Goal: Task Accomplishment & Management: Complete application form

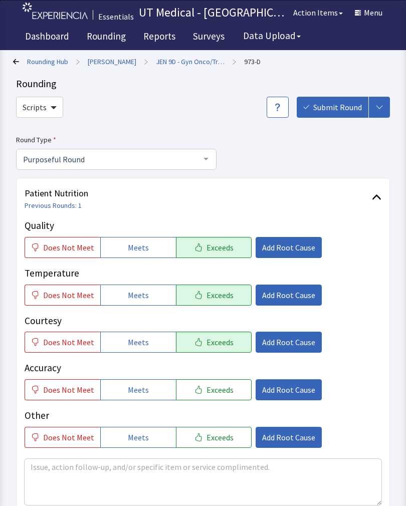
scroll to position [447, 0]
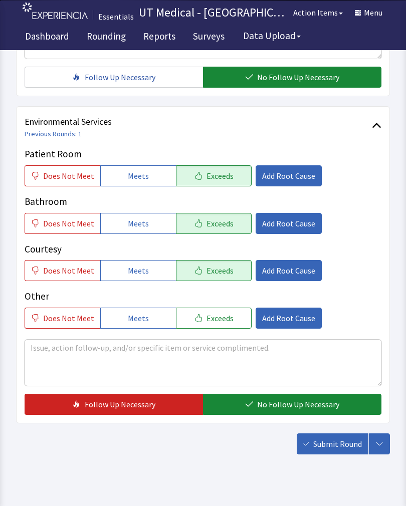
click at [301, 402] on span "No Follow Up Necessary" at bounding box center [298, 405] width 82 height 12
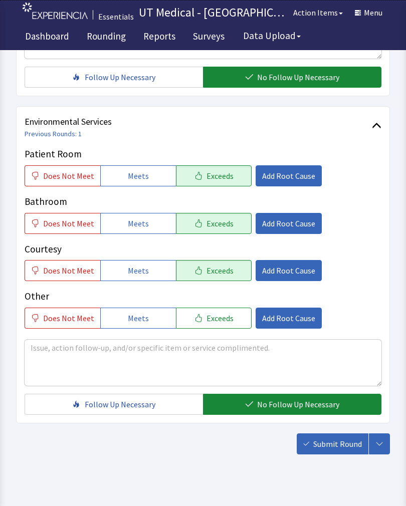
click at [338, 450] on span "Submit Round" at bounding box center [337, 444] width 49 height 12
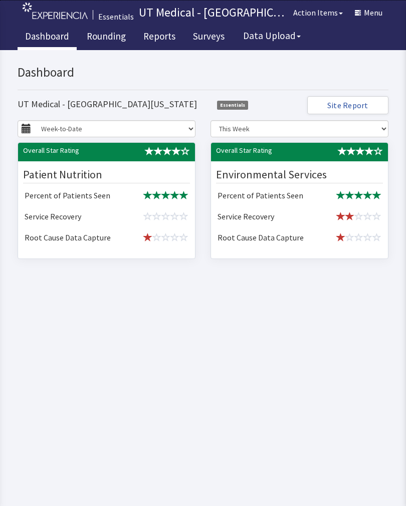
click at [114, 35] on link "Rounding" at bounding box center [106, 37] width 54 height 25
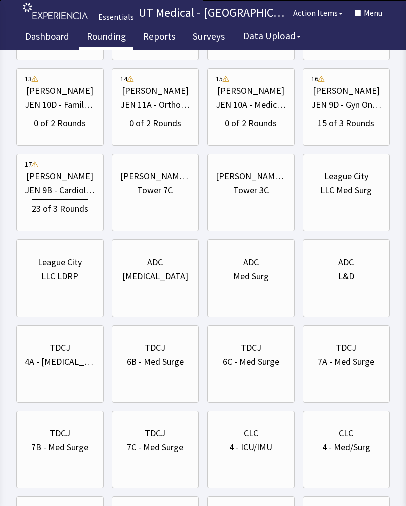
scroll to position [398, 0]
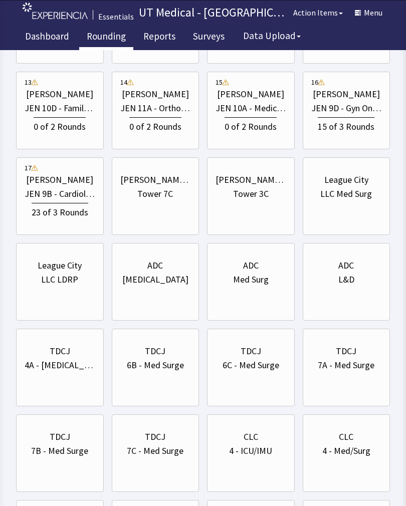
click at [343, 116] on div "15 of 3 Rounds" at bounding box center [346, 124] width 71 height 19
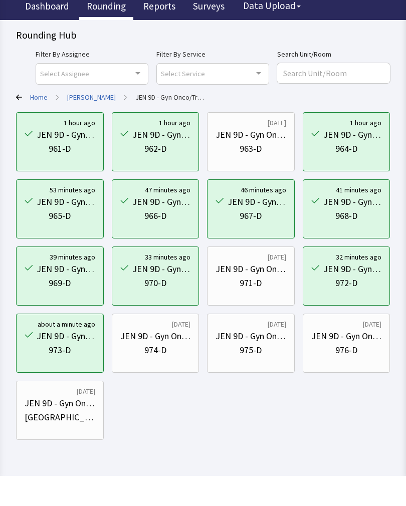
click at [168, 374] on div "974-D" at bounding box center [155, 381] width 71 height 14
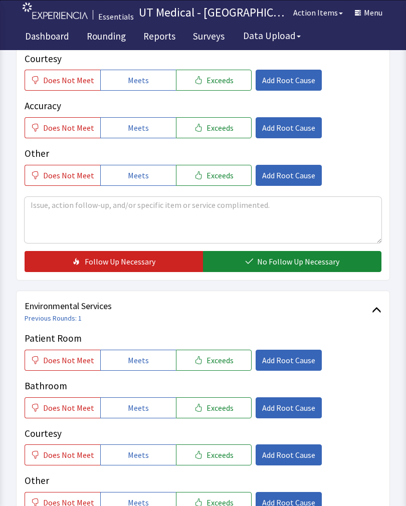
scroll to position [273, 0]
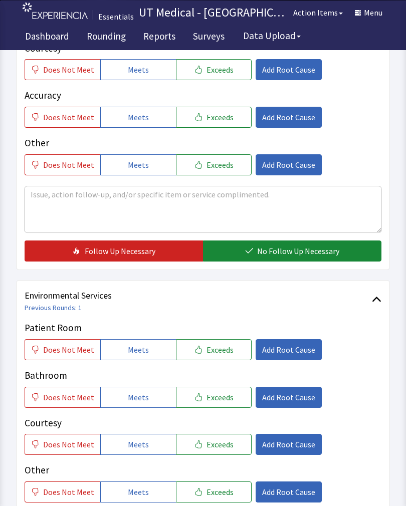
click at [222, 356] on button "Exceeds" at bounding box center [214, 349] width 76 height 21
click at [216, 371] on span "Exceeds" at bounding box center [220, 398] width 27 height 12
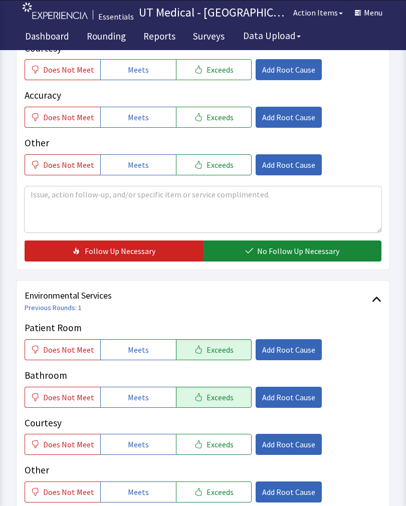
click at [218, 371] on span "Exceeds" at bounding box center [220, 445] width 27 height 12
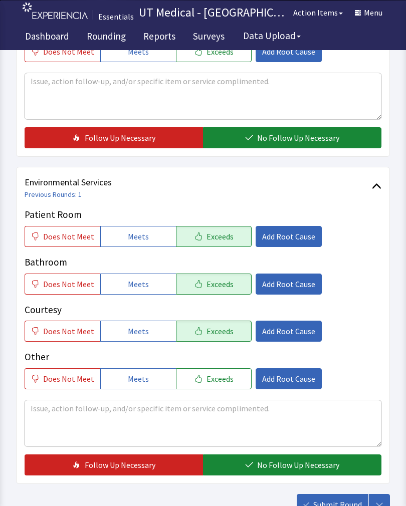
scroll to position [388, 0]
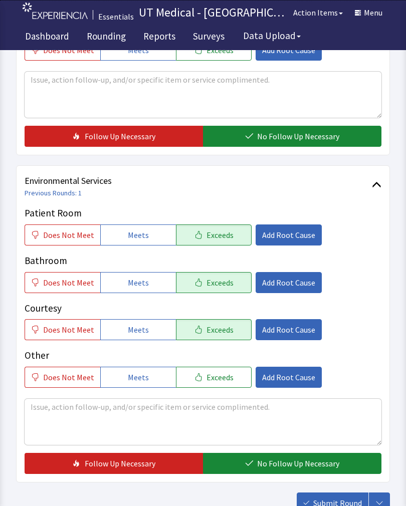
click at [269, 371] on span "No Follow Up Necessary" at bounding box center [298, 464] width 82 height 12
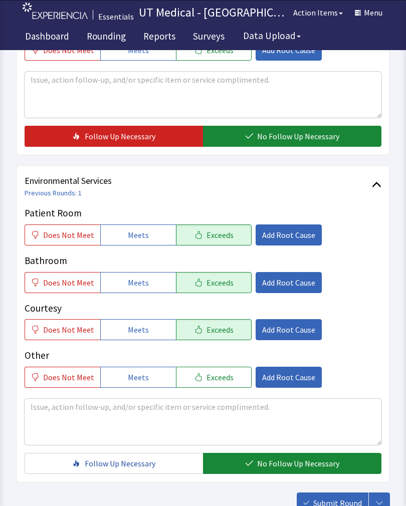
click at [331, 371] on span "Submit Round" at bounding box center [337, 503] width 49 height 12
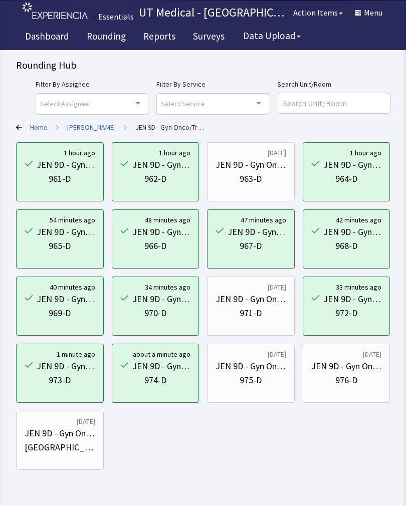
click at [275, 370] on div "JEN 9D - Gyn Onco/Transplant" at bounding box center [251, 367] width 71 height 14
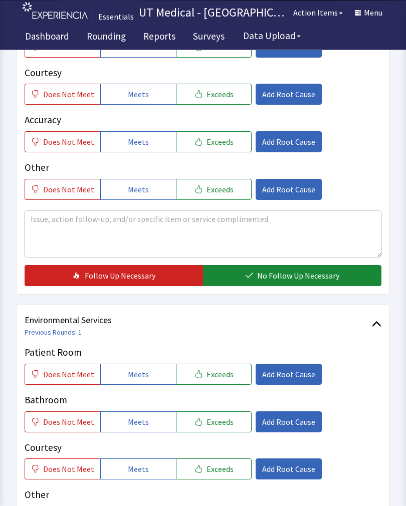
click at [223, 376] on span "Exceeds" at bounding box center [220, 375] width 27 height 12
click at [217, 421] on span "Exceeds" at bounding box center [220, 422] width 27 height 12
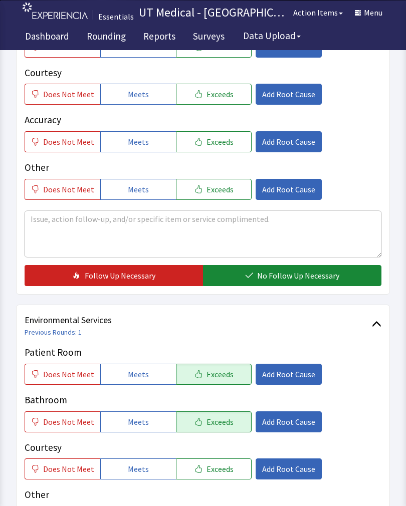
click at [215, 468] on span "Exceeds" at bounding box center [220, 469] width 27 height 12
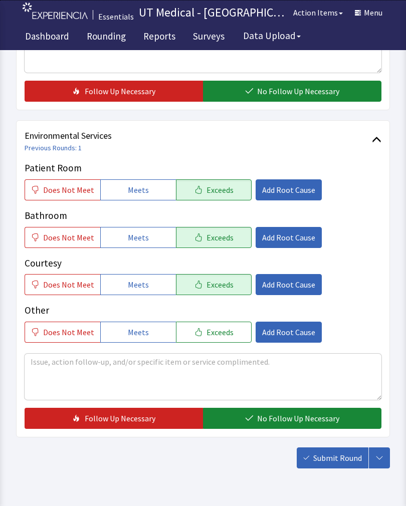
scroll to position [446, 0]
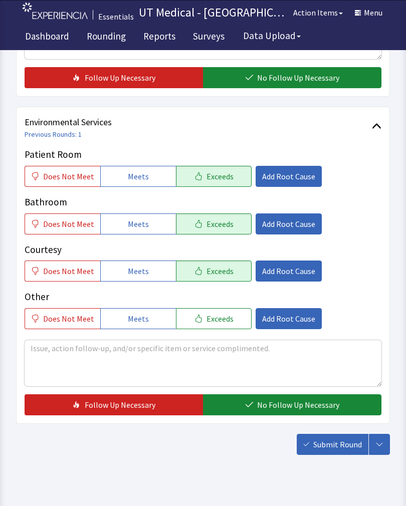
click at [287, 404] on span "No Follow Up Necessary" at bounding box center [298, 405] width 82 height 12
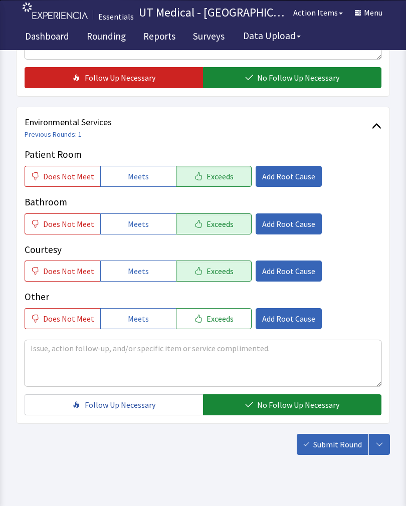
click at [333, 447] on span "Submit Round" at bounding box center [337, 445] width 49 height 12
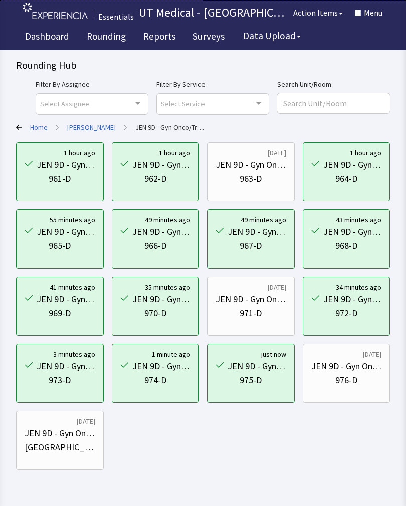
click at [353, 369] on div "JEN 9D - Gyn Onco/Transplant" at bounding box center [346, 367] width 71 height 14
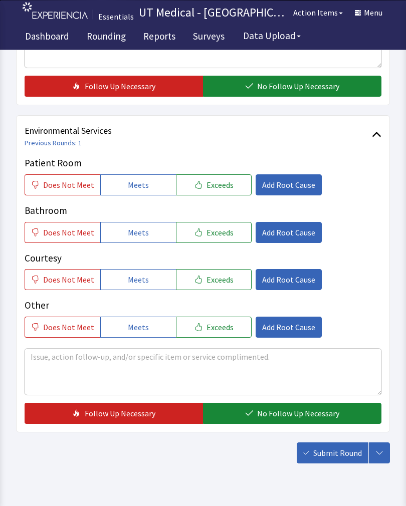
scroll to position [437, 0]
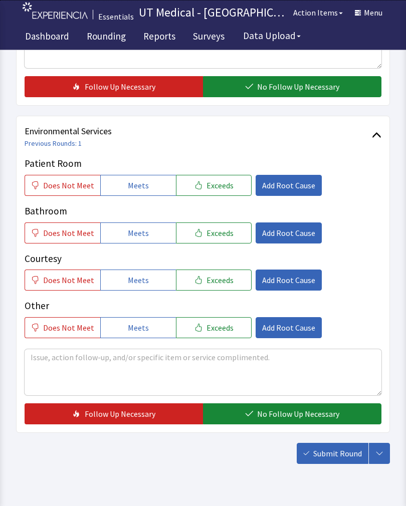
click at [227, 186] on button "Exceeds" at bounding box center [214, 186] width 76 height 21
click at [211, 238] on button "Exceeds" at bounding box center [214, 233] width 76 height 21
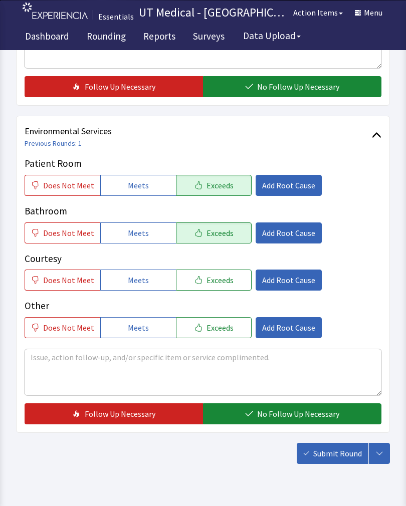
click at [215, 283] on span "Exceeds" at bounding box center [220, 280] width 27 height 12
click at [390, 495] on html "Essentials UT Medical - University of Texas Medical Branch Action Items Maranda…" at bounding box center [203, 47] width 406 height 968
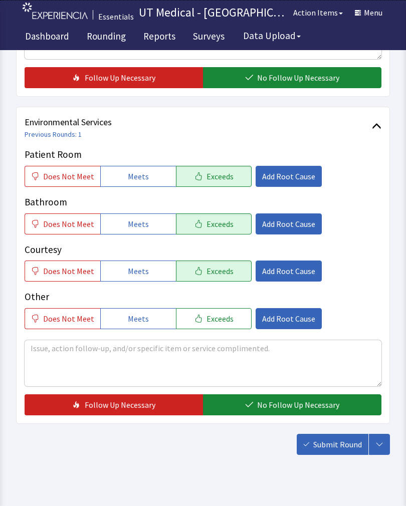
click at [293, 401] on span "No Follow Up Necessary" at bounding box center [298, 405] width 82 height 12
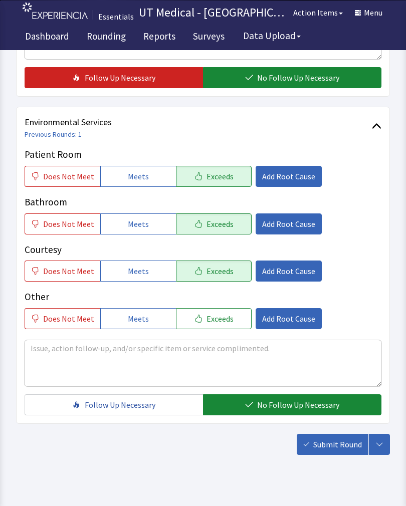
click at [339, 442] on span "Submit Round" at bounding box center [337, 445] width 49 height 12
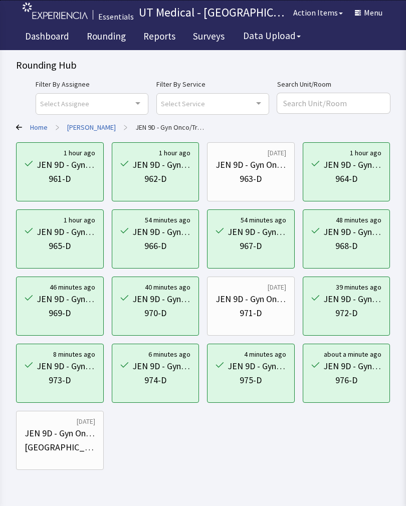
click at [109, 43] on link "Rounding" at bounding box center [106, 37] width 54 height 25
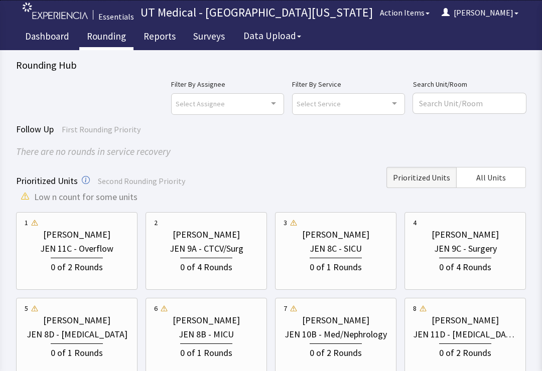
click at [471, 365] on div "[PERSON_NAME] [PERSON_NAME] 11D - [MEDICAL_DATA] 0 of 2 Rounds" at bounding box center [465, 336] width 104 height 67
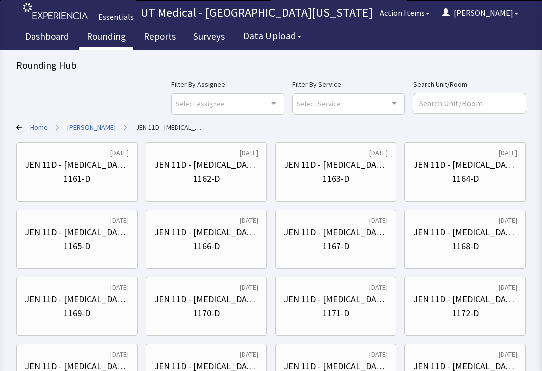
click at [210, 357] on div "JEN 11D - Geriatrics 1174-D" at bounding box center [206, 373] width 104 height 48
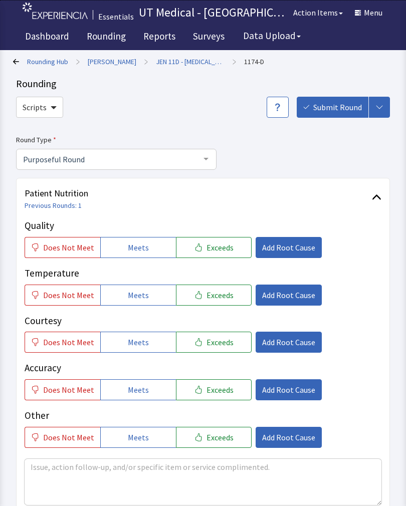
click at [106, 38] on link "Rounding" at bounding box center [106, 37] width 54 height 25
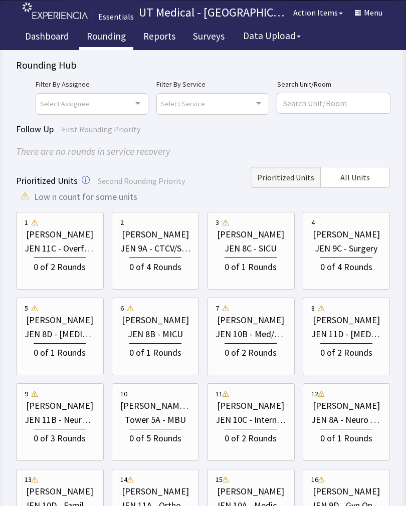
click at [40, 33] on link "Dashboard" at bounding box center [47, 37] width 59 height 25
